Goal: Task Accomplishment & Management: Use online tool/utility

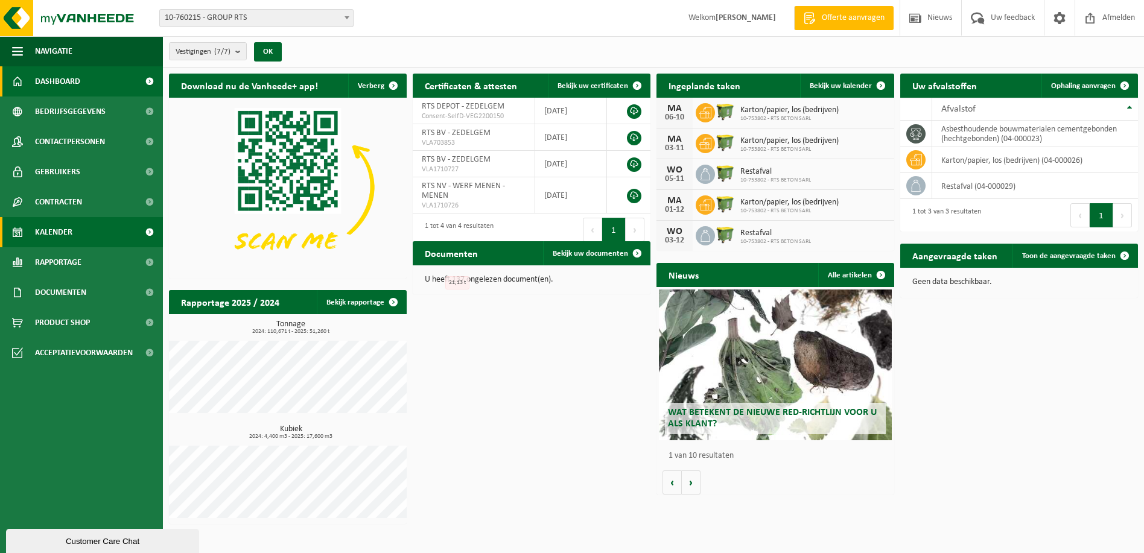
click at [63, 232] on span "Kalender" at bounding box center [53, 232] width 37 height 30
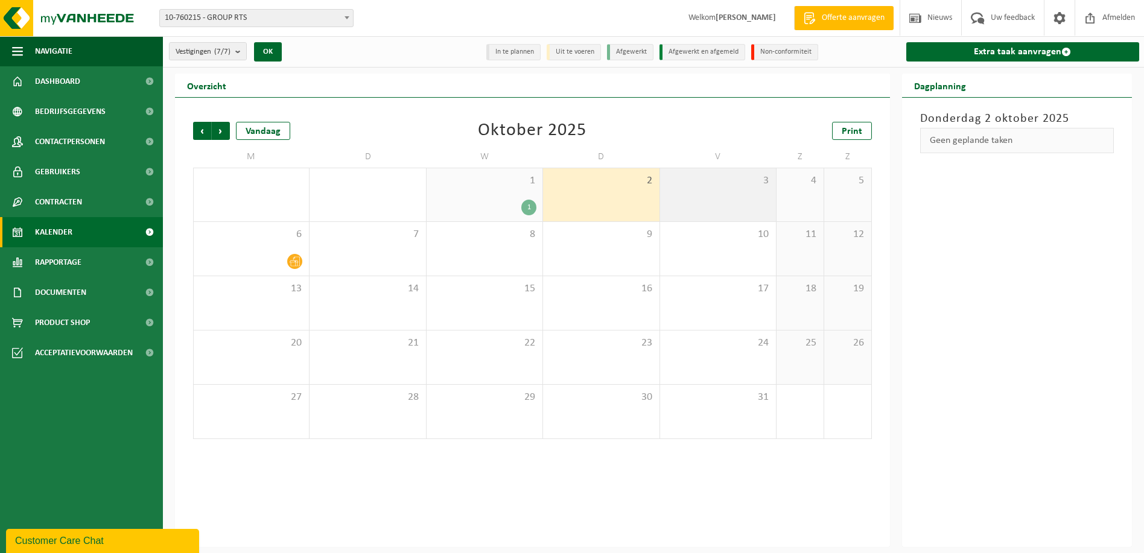
click at [726, 194] on div "3" at bounding box center [718, 194] width 116 height 53
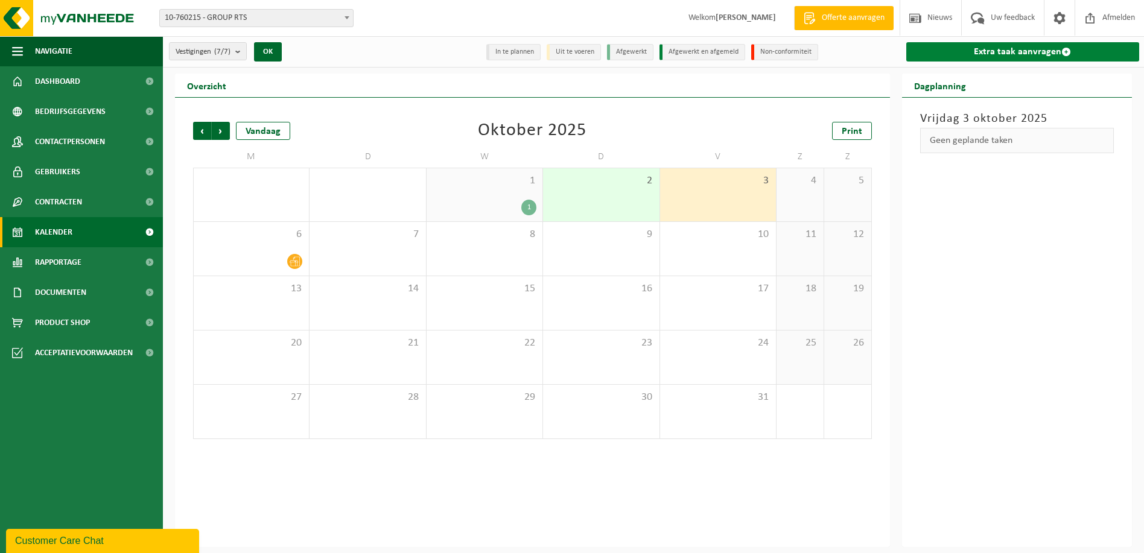
click at [1016, 51] on link "Extra taak aanvragen" at bounding box center [1022, 51] width 233 height 19
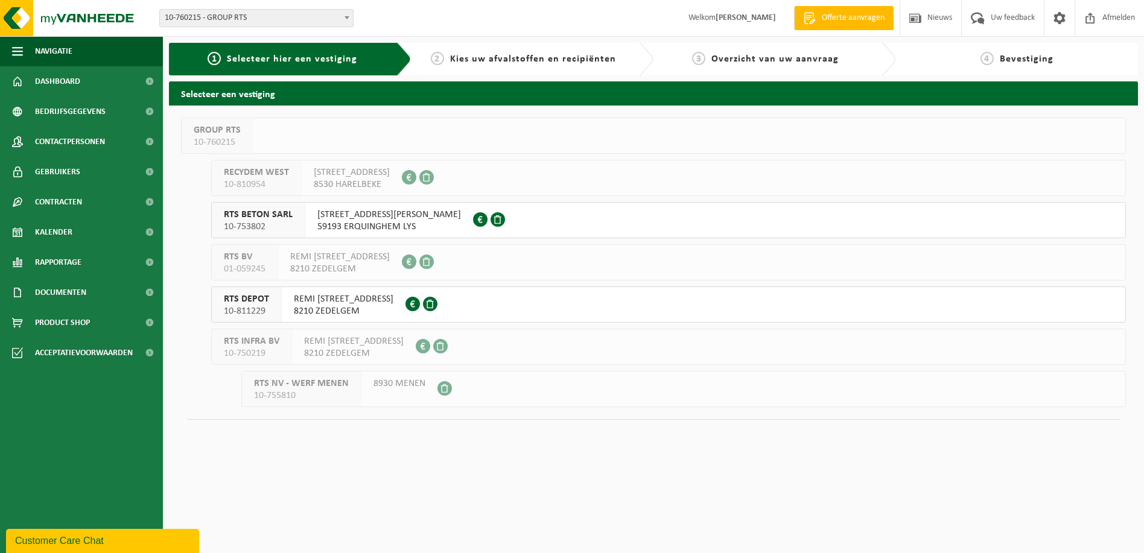
click at [246, 307] on span "10-811229" at bounding box center [246, 311] width 45 height 12
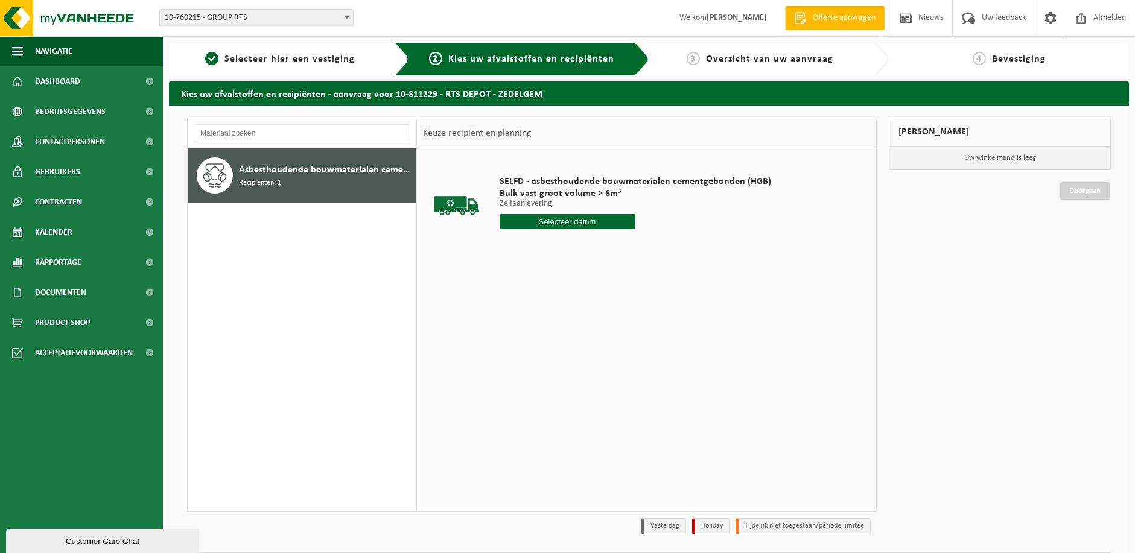
click at [557, 224] on input "text" at bounding box center [568, 221] width 136 height 15
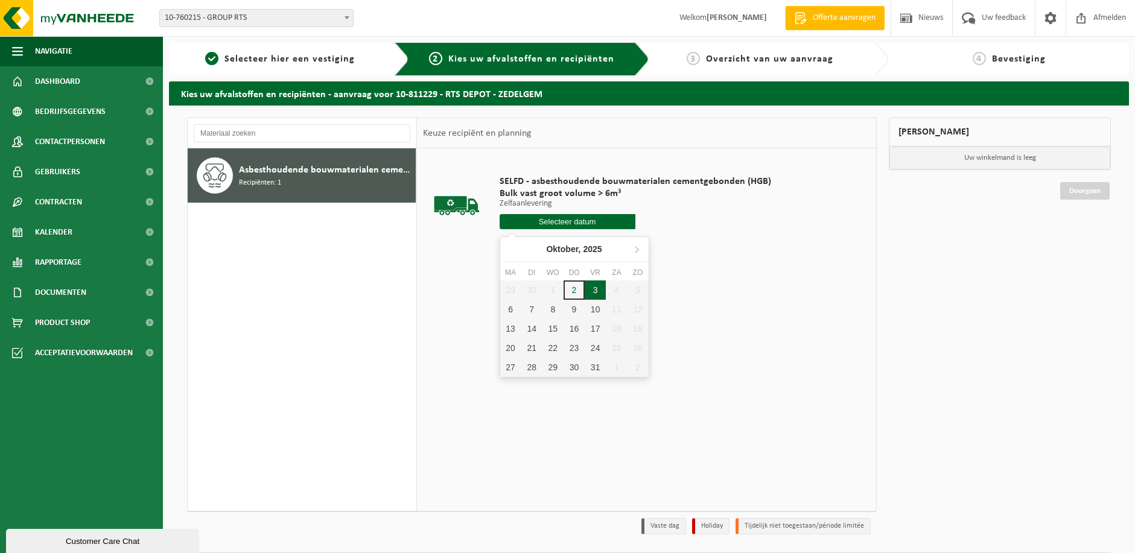
click at [595, 294] on div "3" at bounding box center [595, 290] width 21 height 19
type input "Van 2025-10-03"
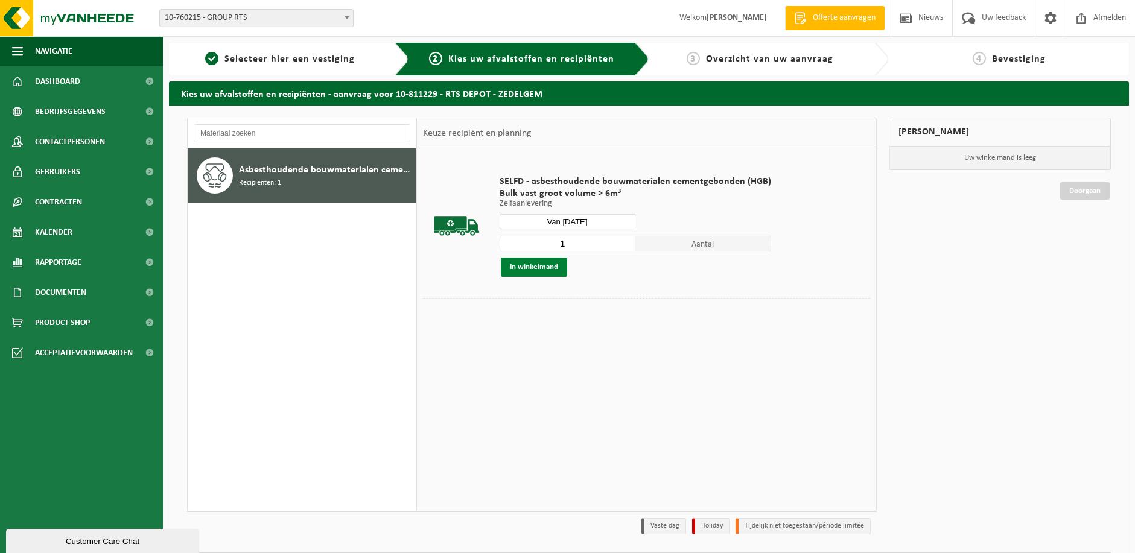
click at [532, 271] on button "In winkelmand" at bounding box center [534, 267] width 66 height 19
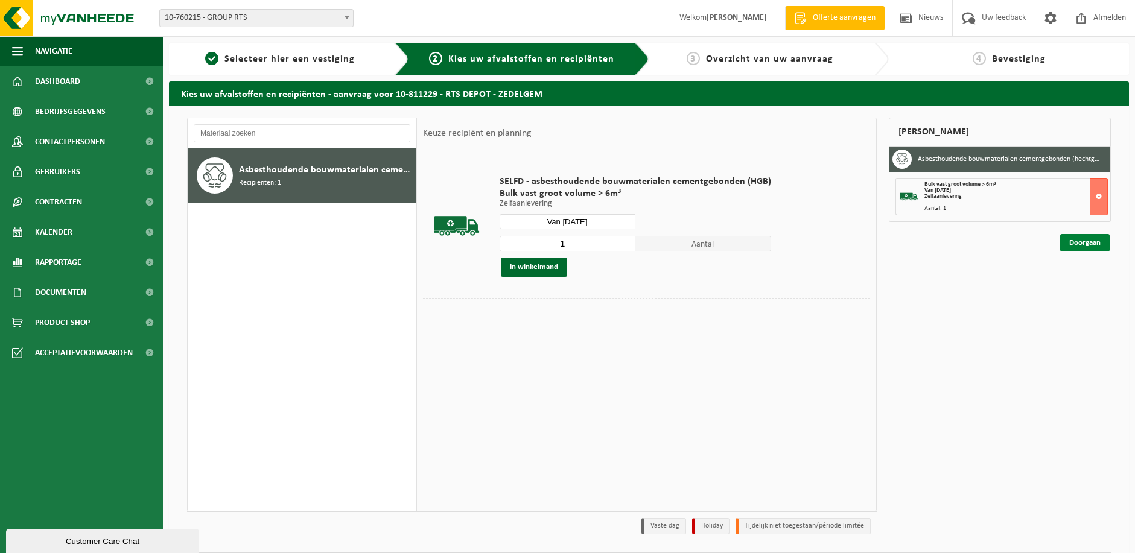
click at [1085, 243] on link "Doorgaan" at bounding box center [1084, 242] width 49 height 17
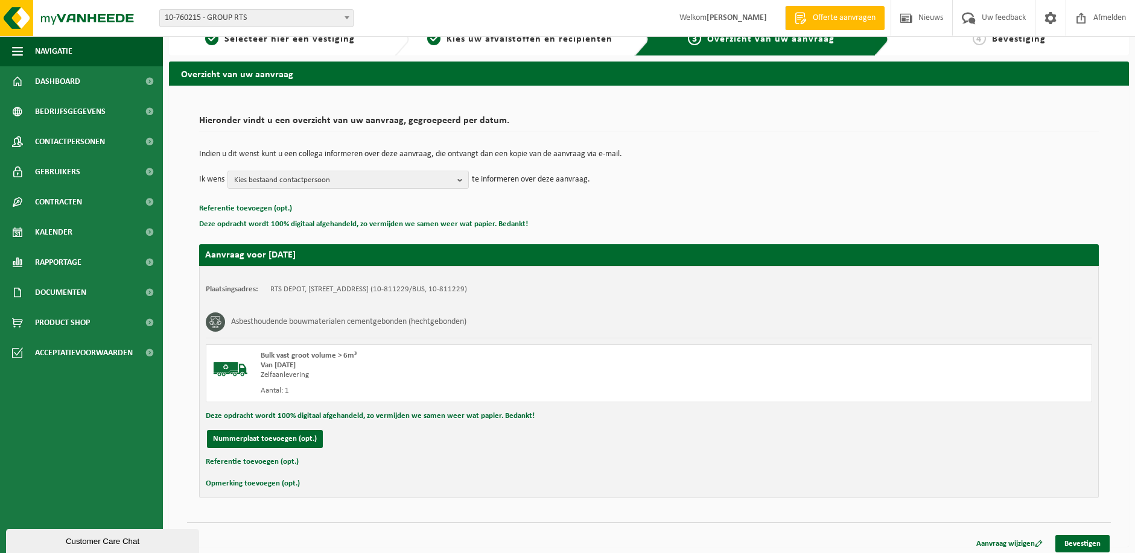
scroll to position [26, 0]
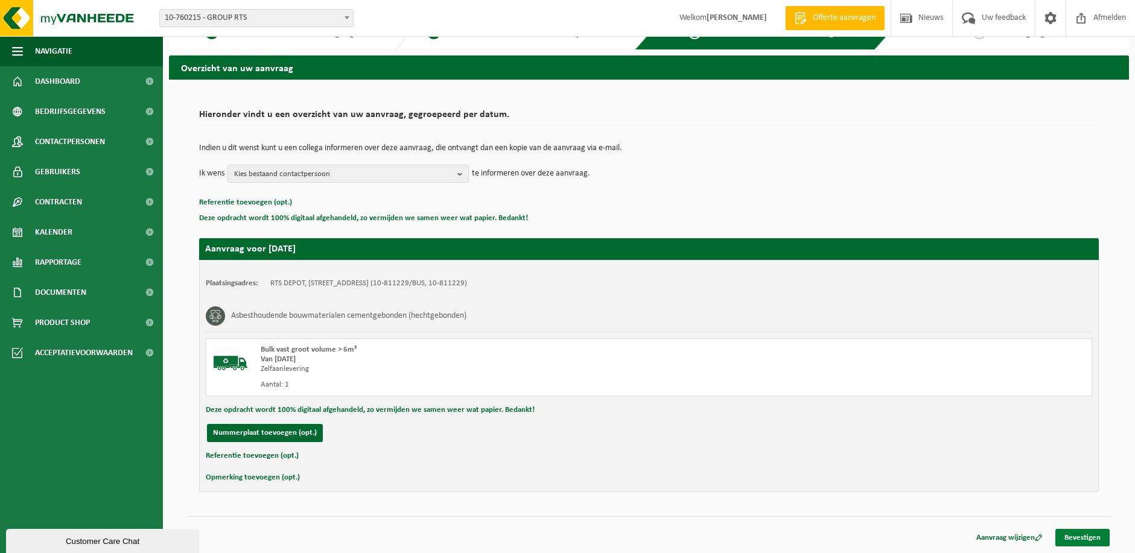
click at [1083, 535] on link "Bevestigen" at bounding box center [1082, 537] width 54 height 17
